Goal: Information Seeking & Learning: Learn about a topic

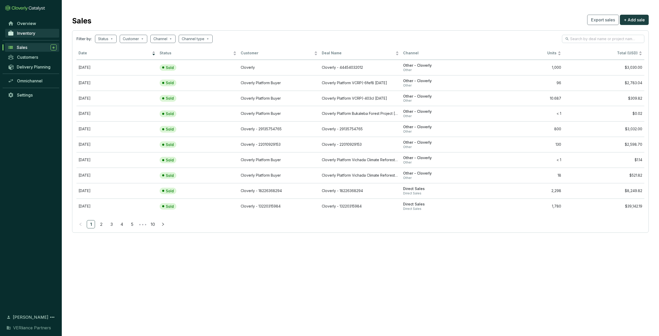
drag, startPoint x: 0, startPoint y: 0, endPoint x: 34, endPoint y: 36, distance: 50.1
click at [34, 36] on link "Inventory" at bounding box center [32, 33] width 54 height 9
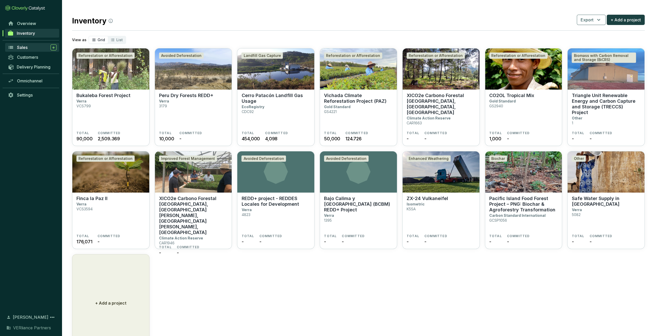
click at [30, 47] on div "Sales" at bounding box center [37, 47] width 40 height 6
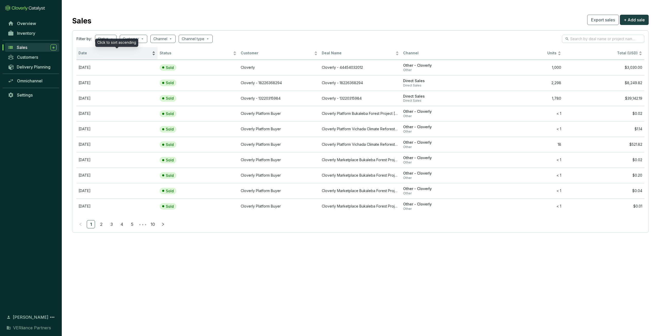
click at [91, 54] on span "Date" at bounding box center [114, 53] width 72 height 5
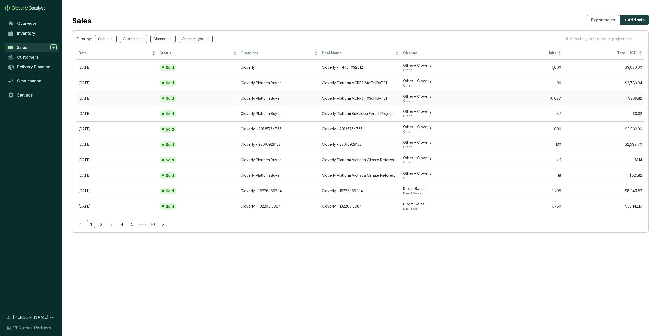
click at [470, 99] on span "Other" at bounding box center [441, 101] width 77 height 4
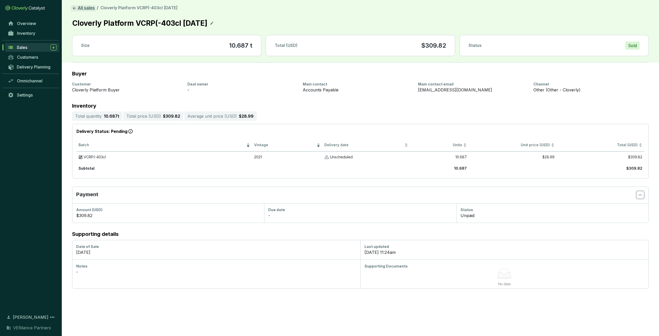
click at [81, 11] on link "All sales" at bounding box center [83, 8] width 25 height 6
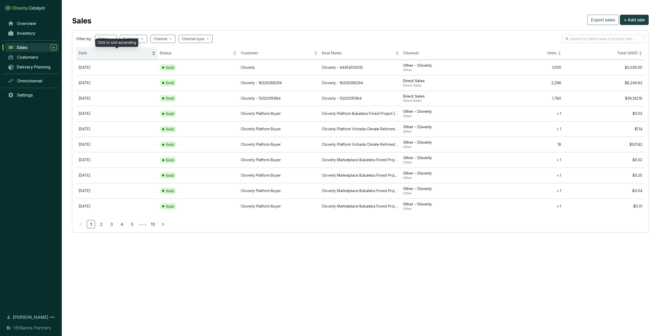
click at [116, 54] on span "Date" at bounding box center [114, 53] width 72 height 5
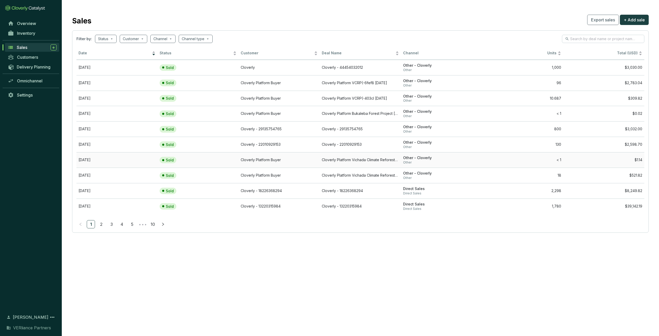
click at [440, 160] on span "Other" at bounding box center [441, 162] width 77 height 4
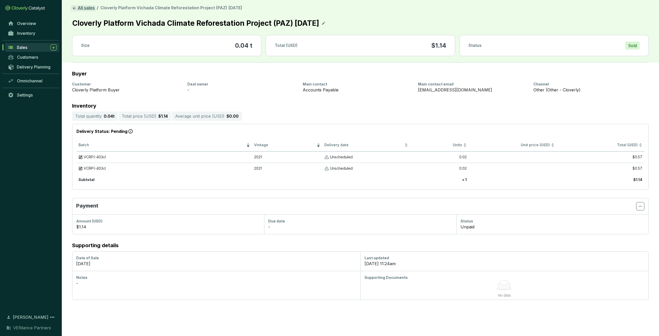
click at [79, 9] on link "All sales" at bounding box center [83, 8] width 25 height 6
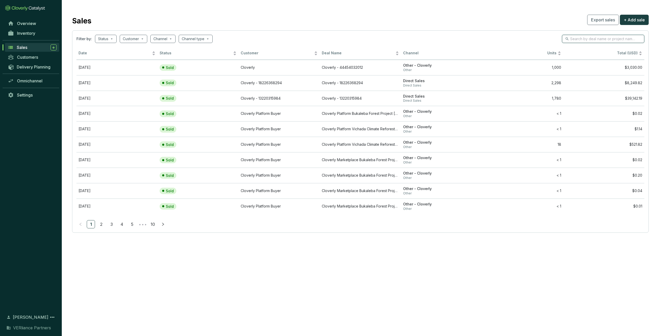
click at [585, 37] on input "search" at bounding box center [603, 39] width 66 height 6
type input "vichada"
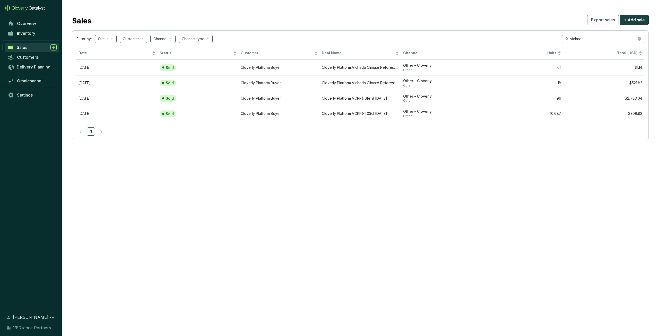
click at [27, 49] on span "Sales" at bounding box center [22, 47] width 11 height 5
click at [30, 36] on link "Inventory" at bounding box center [32, 33] width 54 height 9
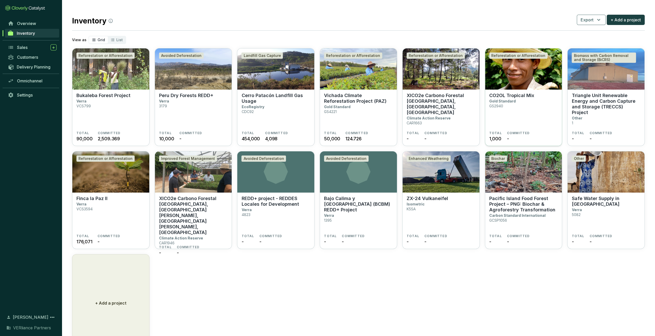
click at [526, 104] on section "CO2OL Tropical Mix Gold Standard GS2940" at bounding box center [523, 112] width 69 height 38
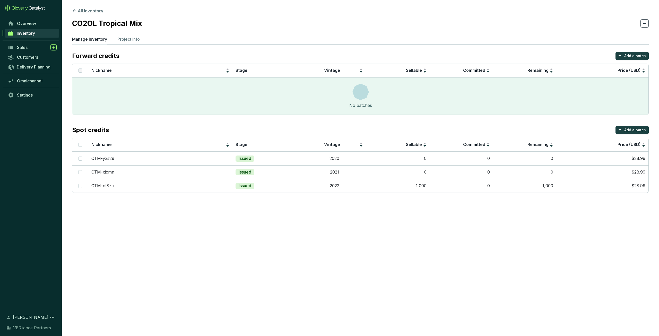
click at [90, 12] on button "All Inventory" at bounding box center [87, 11] width 31 height 6
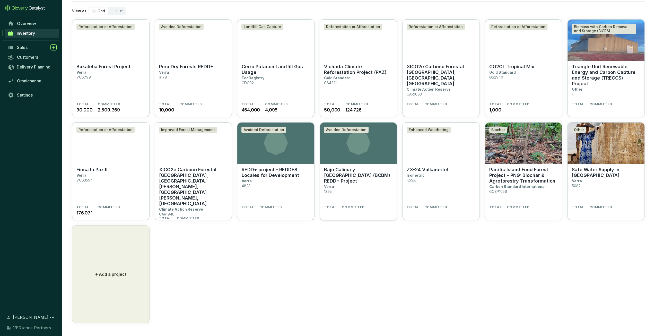
scroll to position [29, 0]
